Goal: Task Accomplishment & Management: Manage account settings

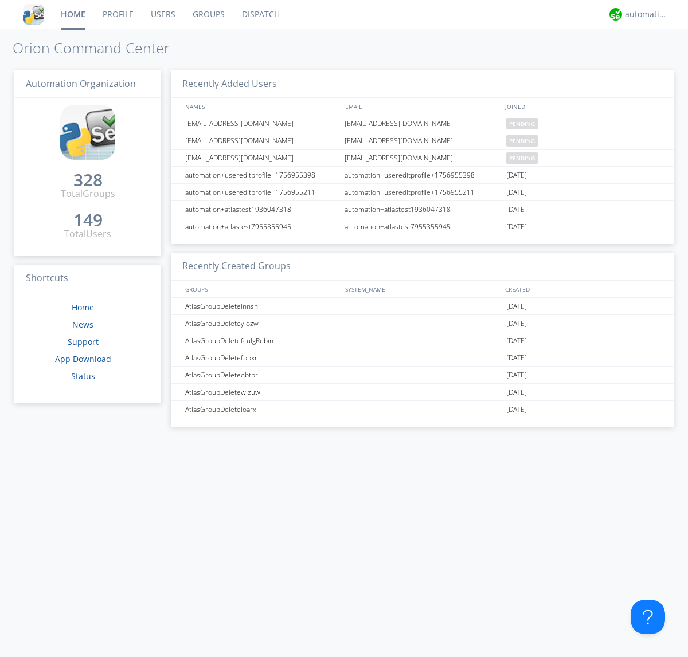
click at [162, 14] on link "Users" at bounding box center [163, 14] width 42 height 29
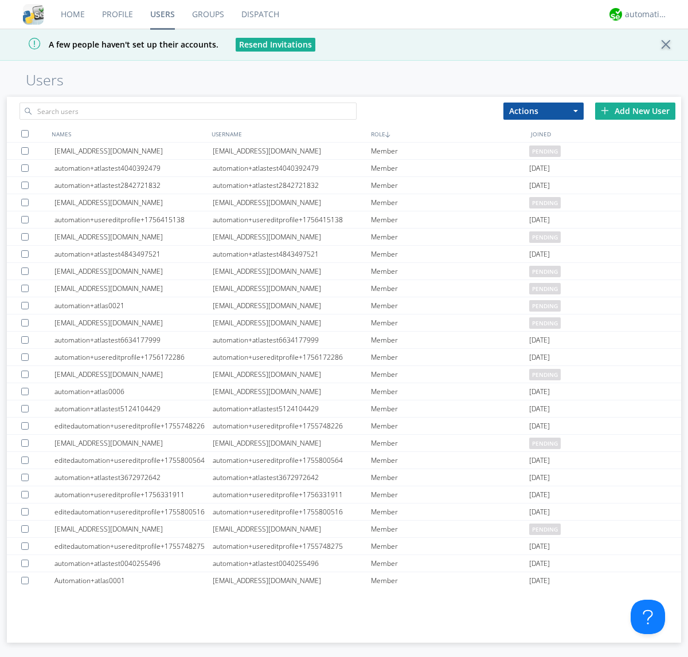
click at [635, 111] on div "Add New User" at bounding box center [635, 111] width 80 height 17
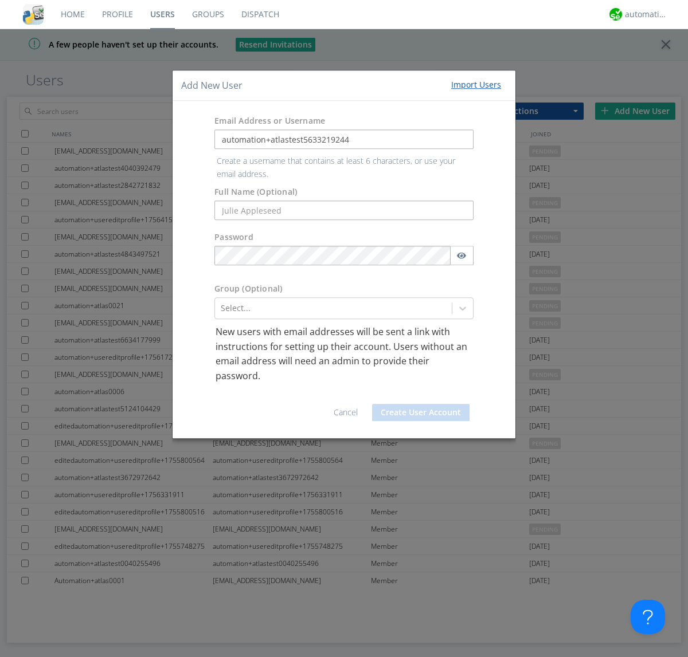
type input "automation+atlastest5633219244"
click at [421, 404] on button "Create User Account" at bounding box center [420, 412] width 97 height 17
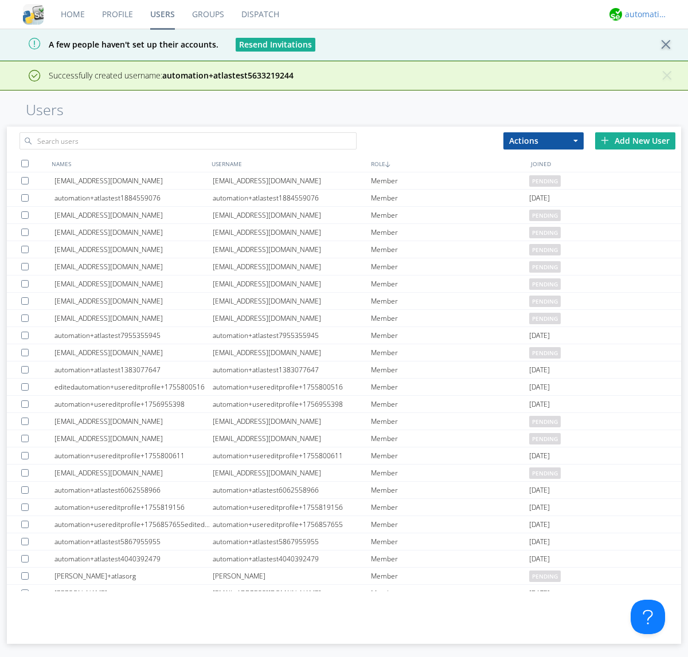
click at [643, 14] on div "automation+atlas" at bounding box center [646, 14] width 43 height 11
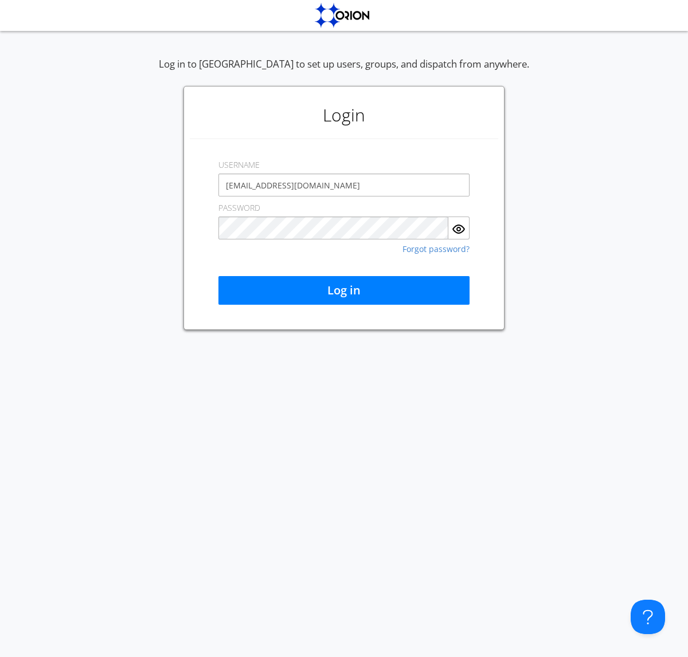
type input "[EMAIL_ADDRESS][DOMAIN_NAME]"
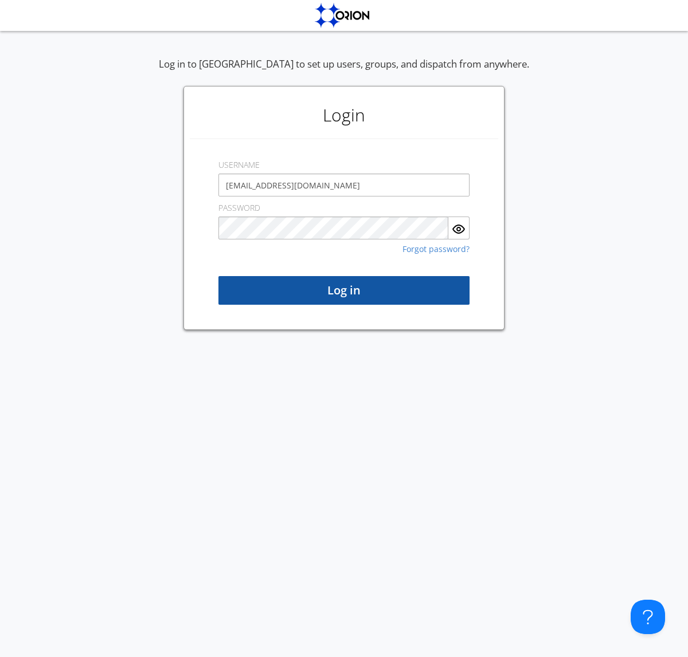
click at [344, 291] on button "Log in" at bounding box center [343, 290] width 251 height 29
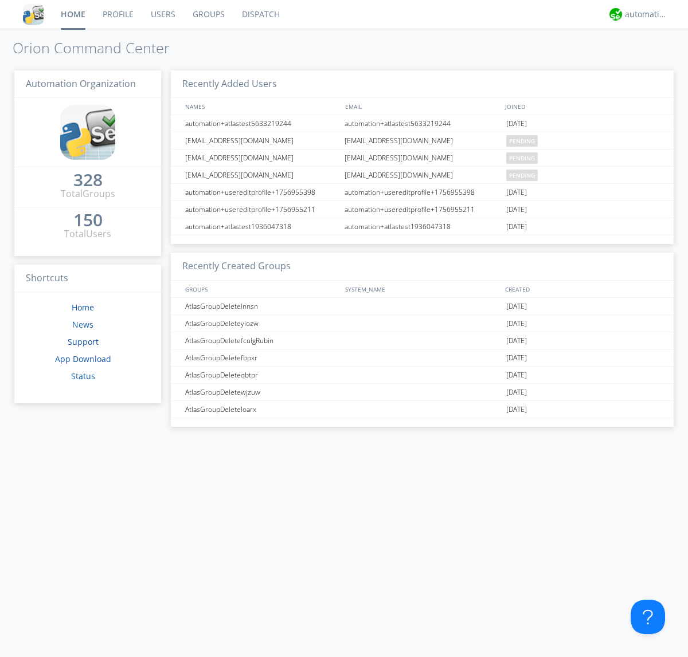
click at [162, 14] on link "Users" at bounding box center [163, 14] width 42 height 29
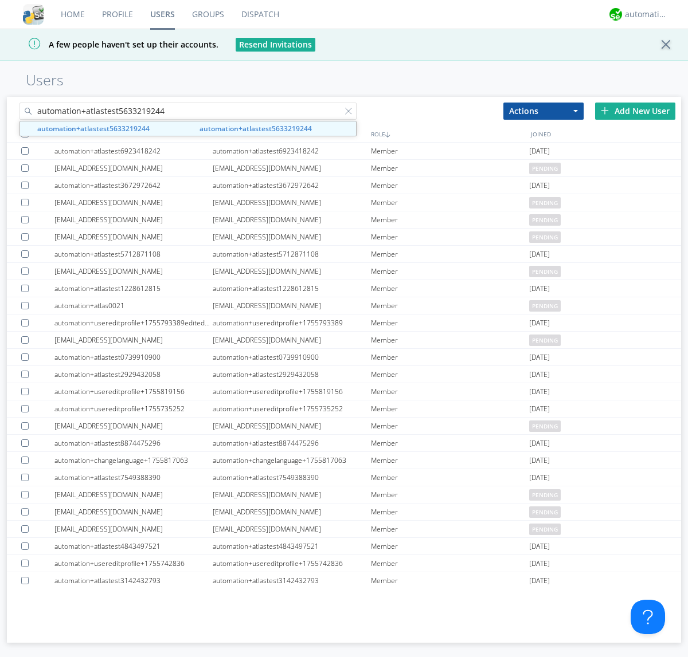
type input "automation+atlastest5633219244"
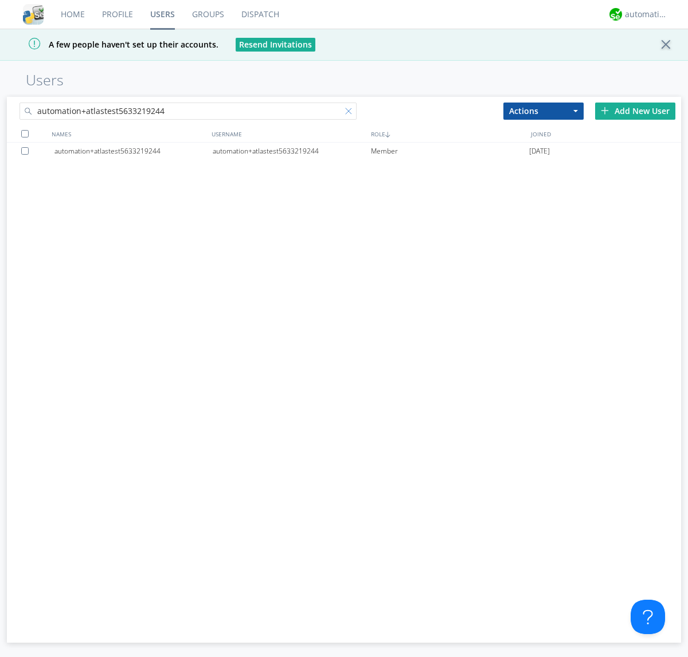
click at [351, 113] on div at bounding box center [350, 113] width 11 height 11
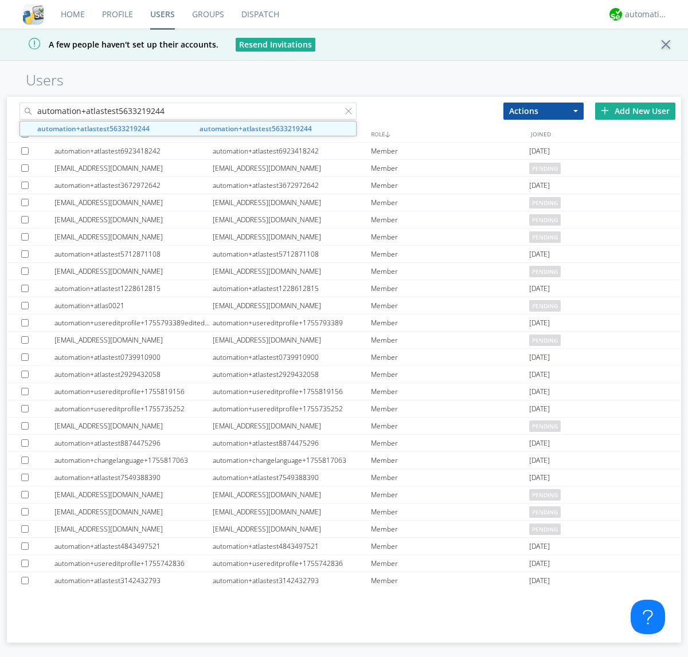
type input "automation+atlastest5633219244"
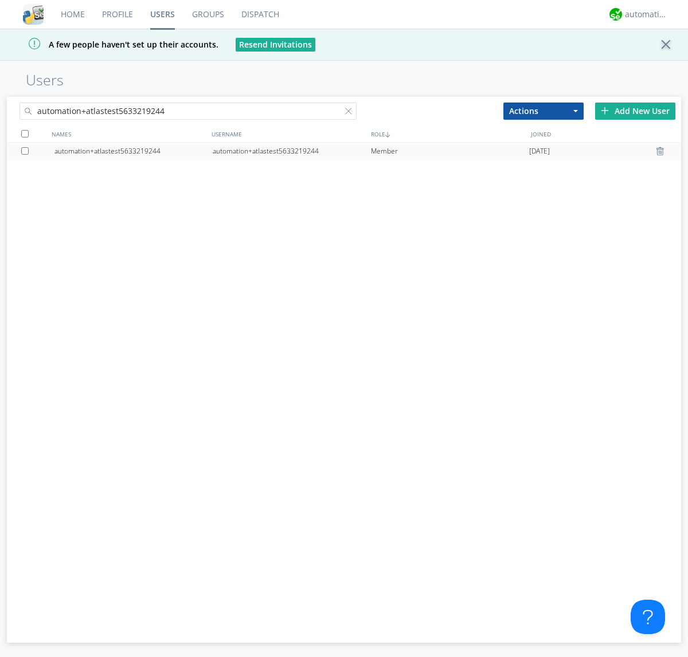
click at [662, 151] on div at bounding box center [661, 151] width 11 height 9
click at [643, 14] on div "automation+atlas" at bounding box center [646, 14] width 43 height 11
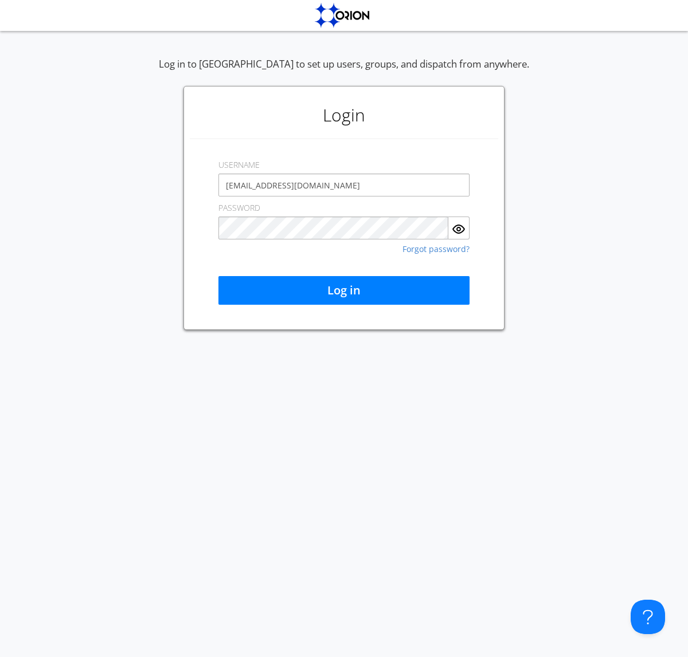
type input "[EMAIL_ADDRESS][DOMAIN_NAME]"
click at [344, 291] on button "Log in" at bounding box center [343, 290] width 251 height 29
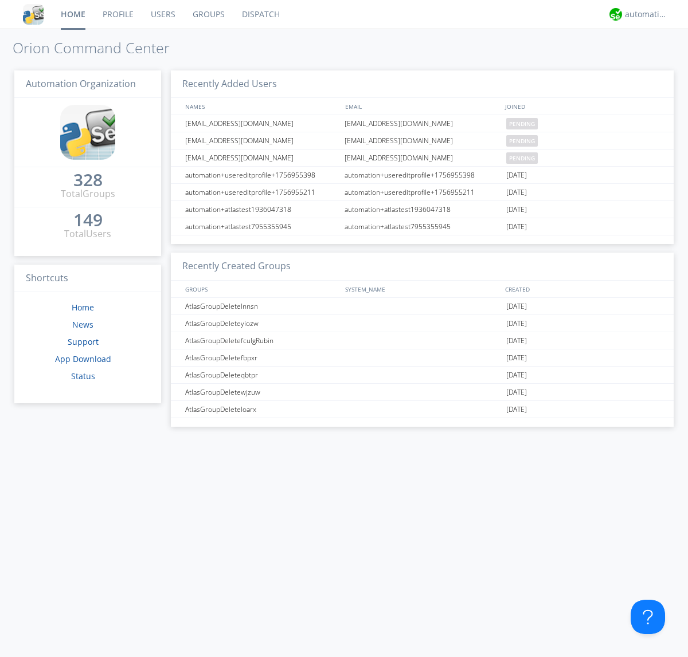
click at [162, 14] on link "Users" at bounding box center [163, 14] width 42 height 29
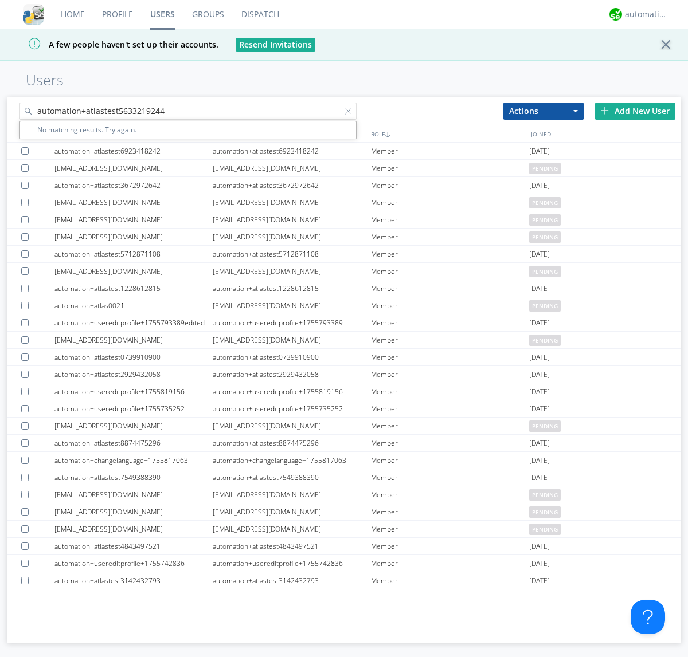
type input "automation+atlastest5633219244"
